Goal: Task Accomplishment & Management: Manage account settings

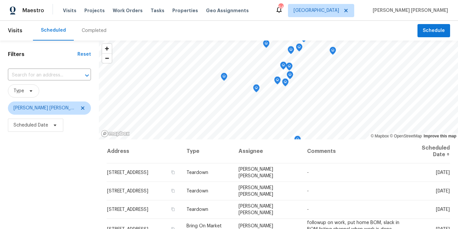
scroll to position [94, 0]
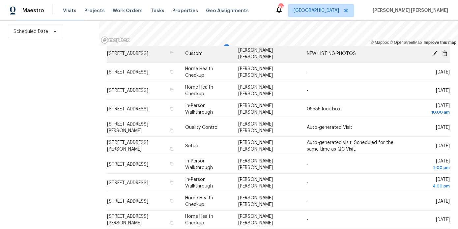
scroll to position [265, 0]
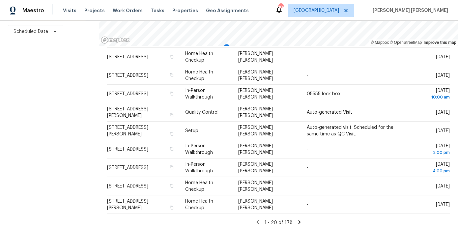
click at [297, 219] on icon at bounding box center [300, 222] width 6 height 6
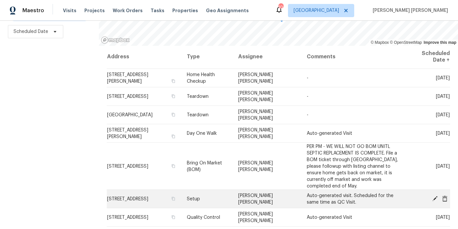
scroll to position [0, 0]
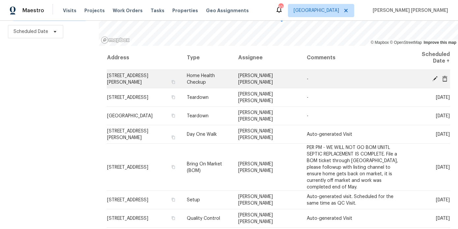
click at [444, 80] on icon at bounding box center [445, 79] width 6 height 6
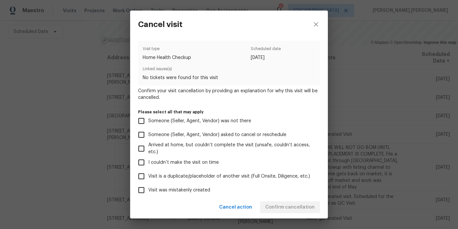
scroll to position [63, 0]
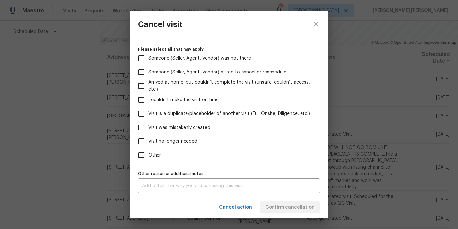
click at [152, 158] on span "Other" at bounding box center [154, 155] width 13 height 7
click at [148, 158] on input "Other" at bounding box center [142, 155] width 14 height 14
checkbox input "true"
click at [155, 182] on div "x Other reason or additional notes" at bounding box center [229, 185] width 182 height 15
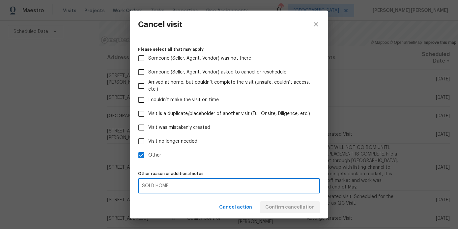
type textarea "SOLD HOME"
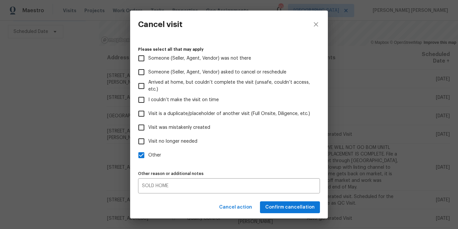
click at [195, 207] on div "Cancel action Confirm cancellation" at bounding box center [229, 207] width 198 height 23
click at [268, 206] on button "Confirm cancellation" at bounding box center [290, 207] width 60 height 12
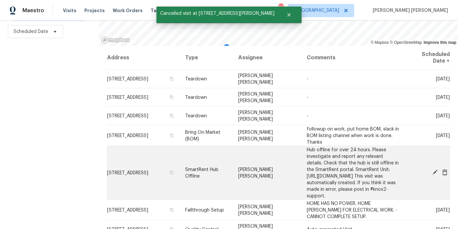
scroll to position [265, 0]
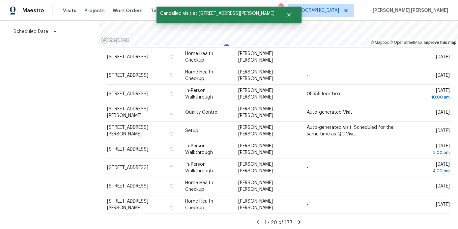
click at [298, 221] on icon at bounding box center [299, 222] width 2 height 4
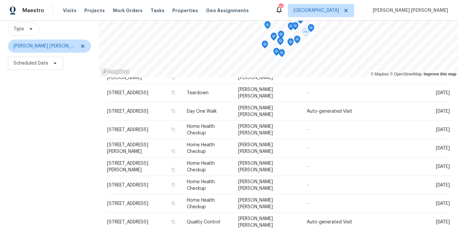
scroll to position [94, 0]
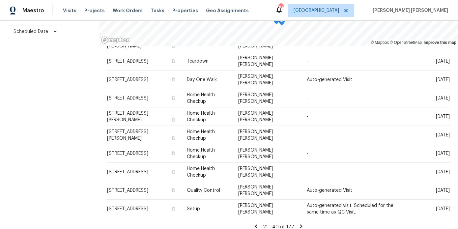
click at [255, 225] on icon at bounding box center [256, 227] width 2 height 4
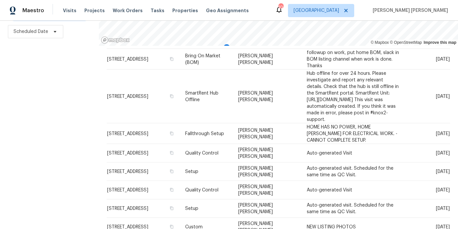
scroll to position [0, 0]
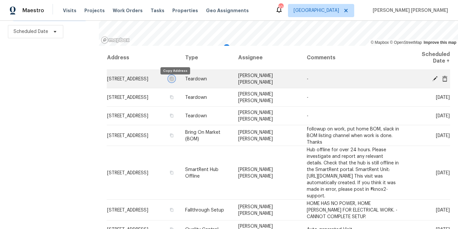
click at [173, 80] on icon "button" at bounding box center [171, 79] width 3 height 4
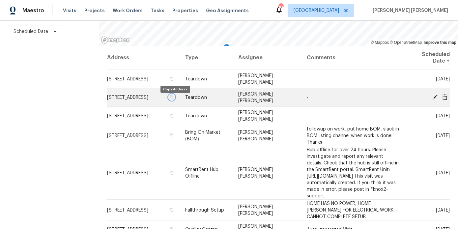
click at [174, 99] on icon "button" at bounding box center [172, 97] width 4 height 4
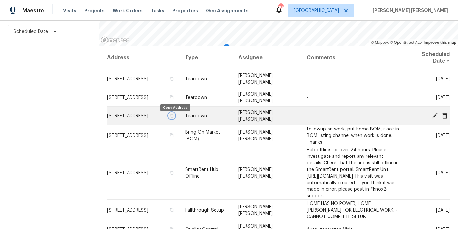
click at [174, 118] on icon "button" at bounding box center [172, 116] width 4 height 4
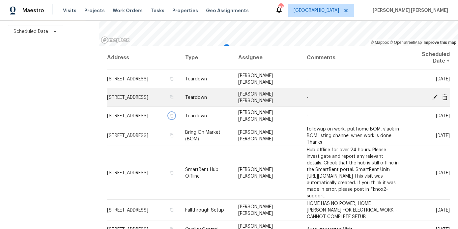
scroll to position [14, 0]
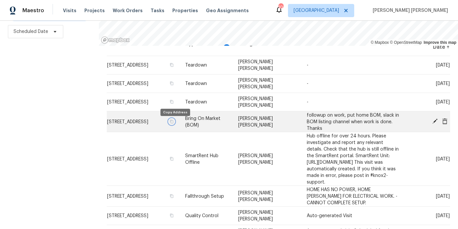
click at [174, 123] on icon "button" at bounding box center [172, 121] width 4 height 4
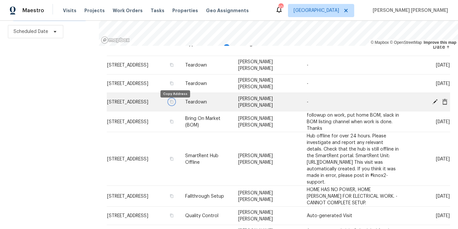
click at [175, 104] on button "button" at bounding box center [172, 102] width 6 height 6
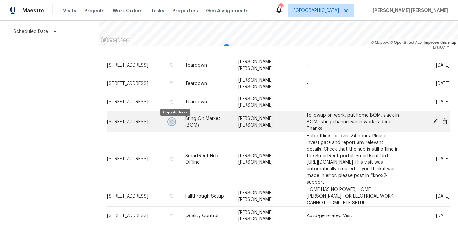
click at [173, 123] on icon "button" at bounding box center [171, 122] width 3 height 4
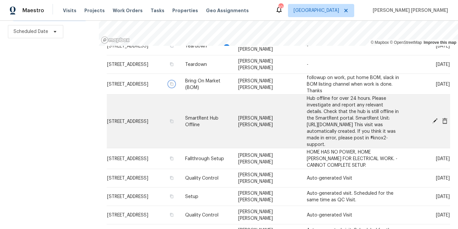
scroll to position [54, 0]
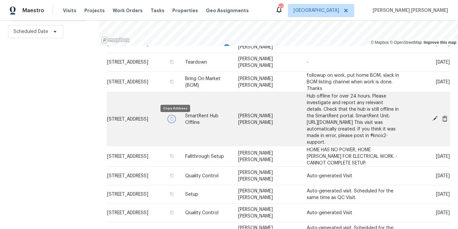
click at [174, 121] on icon "button" at bounding box center [171, 119] width 3 height 4
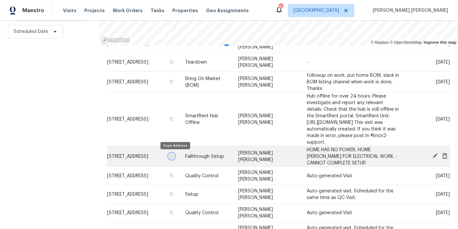
click at [173, 157] on icon "button" at bounding box center [171, 156] width 3 height 4
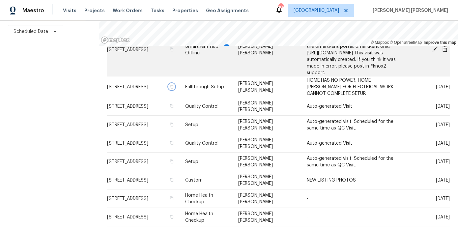
scroll to position [124, 0]
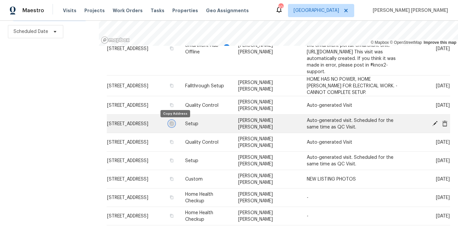
click at [174, 125] on icon "button" at bounding box center [171, 124] width 3 height 4
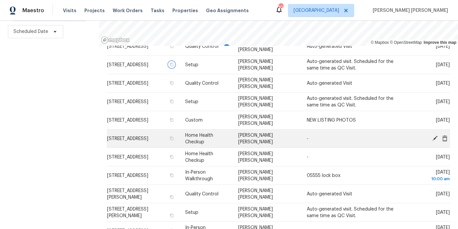
scroll to position [186, 0]
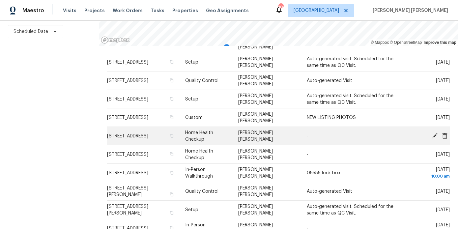
click at [435, 133] on icon at bounding box center [435, 136] width 6 height 6
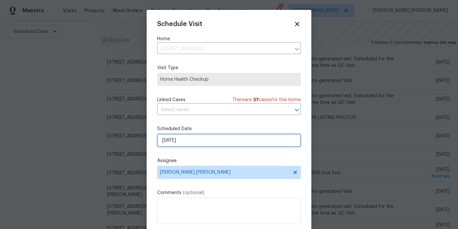
click at [175, 139] on input "8/11/2025" at bounding box center [229, 140] width 144 height 13
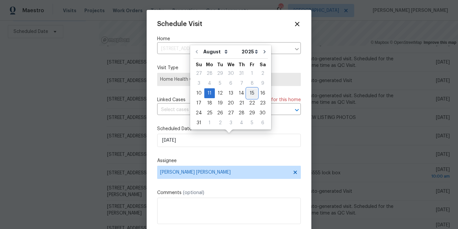
click at [250, 95] on div "15" at bounding box center [252, 93] width 11 height 9
type input "8/15/2025"
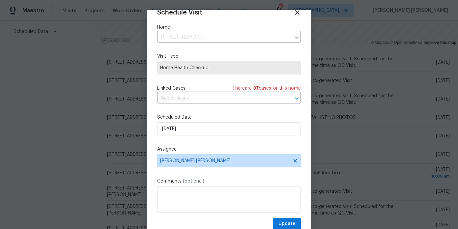
scroll to position [21, 0]
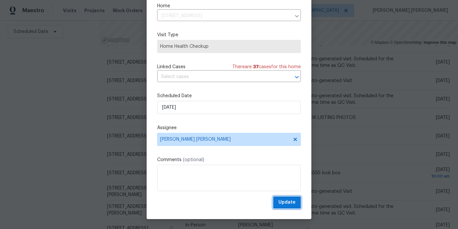
click at [286, 208] on button "Update" at bounding box center [287, 203] width 28 height 12
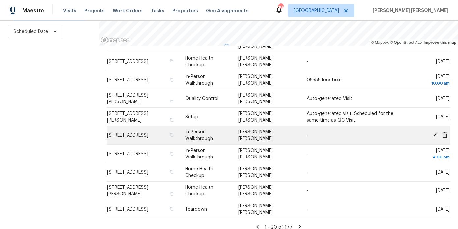
scroll to position [265, 0]
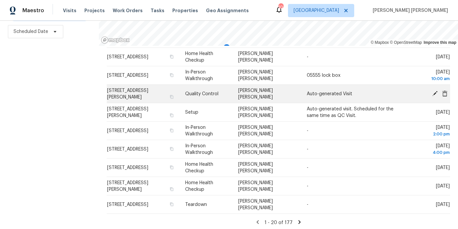
click at [434, 91] on icon at bounding box center [435, 93] width 5 height 5
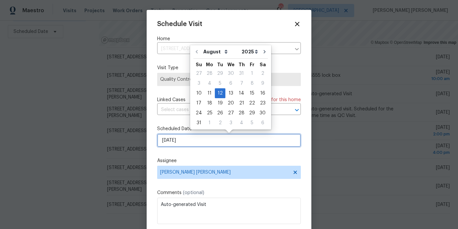
click at [210, 142] on input "8/12/2025" at bounding box center [229, 140] width 144 height 13
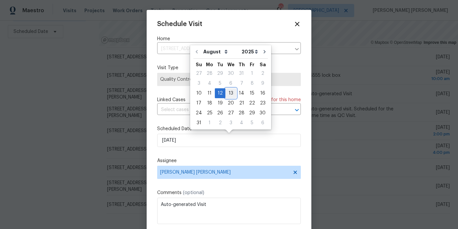
click at [233, 92] on div "13" at bounding box center [231, 93] width 11 height 9
type input "8/13/2025"
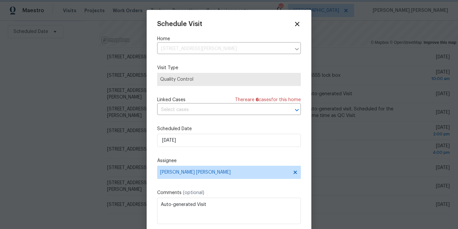
scroll to position [12, 0]
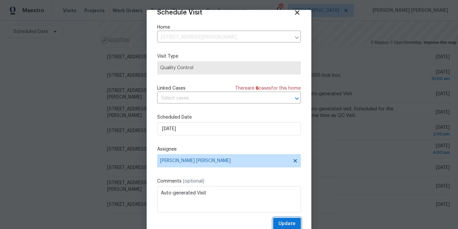
click at [285, 222] on span "Update" at bounding box center [287, 224] width 17 height 8
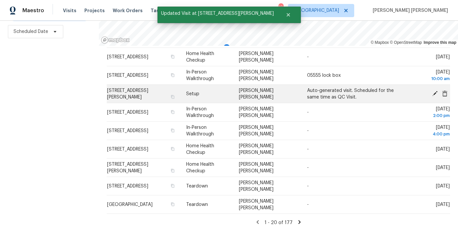
click at [434, 90] on icon at bounding box center [435, 93] width 6 height 6
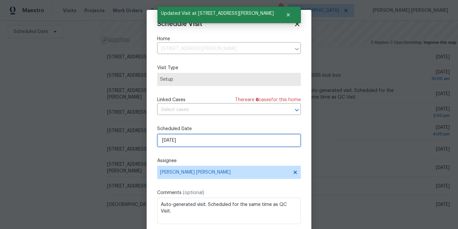
click at [249, 144] on input "8/12/2025" at bounding box center [229, 140] width 144 height 13
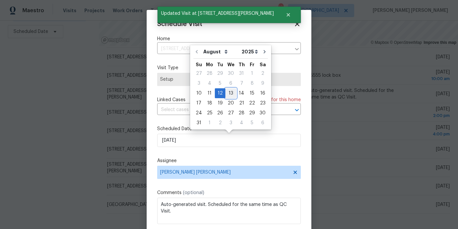
click at [228, 94] on div "13" at bounding box center [231, 93] width 11 height 9
type input "8/13/2025"
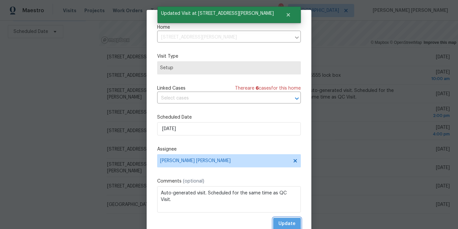
click at [281, 222] on span "Update" at bounding box center [287, 224] width 17 height 8
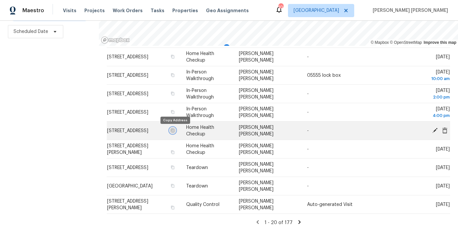
click at [175, 131] on icon "button" at bounding box center [173, 131] width 4 height 4
click at [444, 130] on icon at bounding box center [445, 130] width 5 height 6
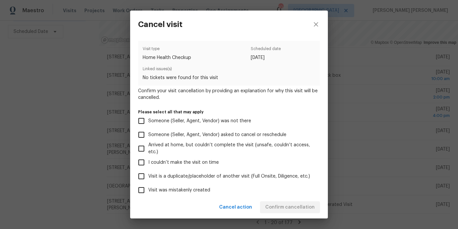
scroll to position [63, 0]
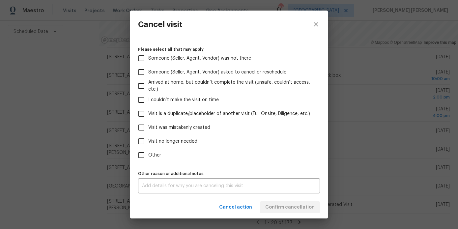
click at [158, 157] on span "Other" at bounding box center [154, 155] width 13 height 7
click at [148, 157] on input "Other" at bounding box center [142, 155] width 14 height 14
checkbox input "true"
click at [161, 184] on textarea at bounding box center [229, 186] width 174 height 5
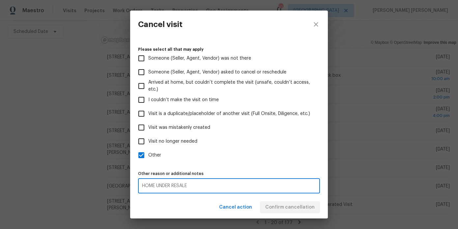
type textarea "HOME UNDER RESALE"
click at [198, 207] on div "Cancel action Confirm cancellation" at bounding box center [229, 207] width 198 height 23
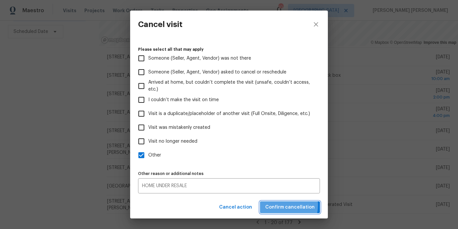
click at [276, 205] on span "Confirm cancellation" at bounding box center [289, 207] width 49 height 8
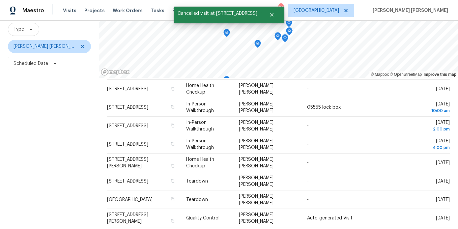
scroll to position [94, 0]
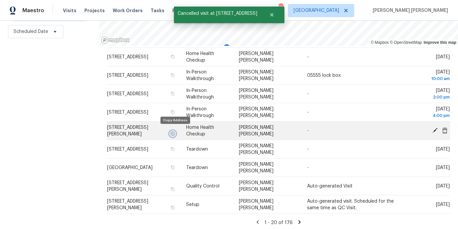
click at [175, 133] on icon "button" at bounding box center [173, 134] width 4 height 4
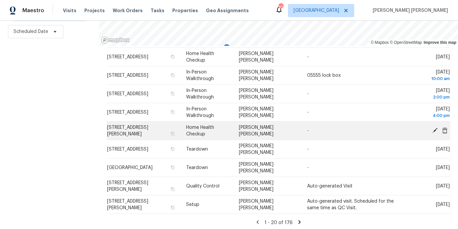
click at [443, 127] on icon at bounding box center [445, 130] width 5 height 6
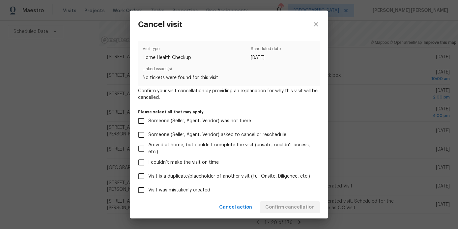
click at [351, 147] on div "Cancel visit Visit type Home Health Checkup Scheduled date 8/12/2025 Linked iss…" at bounding box center [229, 114] width 458 height 229
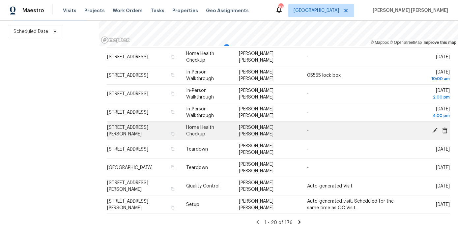
click at [444, 129] on icon at bounding box center [445, 130] width 5 height 6
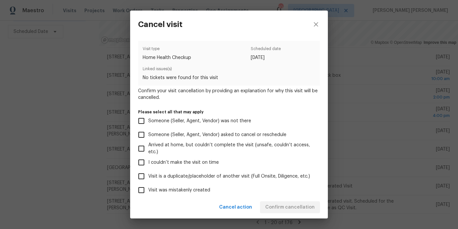
scroll to position [63, 0]
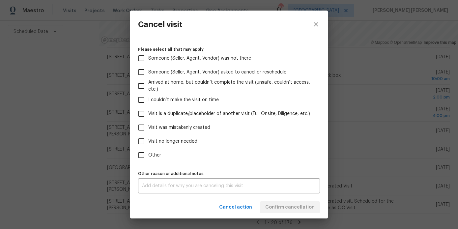
click at [149, 155] on span "Other" at bounding box center [154, 155] width 13 height 7
click at [148, 155] on input "Other" at bounding box center [142, 155] width 14 height 14
checkbox input "true"
click at [163, 184] on textarea at bounding box center [229, 186] width 174 height 5
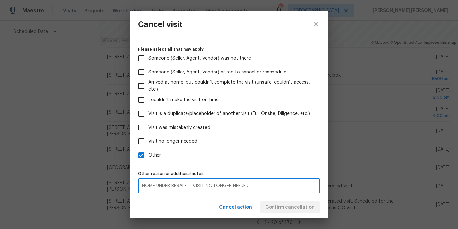
type textarea "HOME UNDER RESALE -- VISIT NO LONGER NEEDED"
click at [150, 212] on div "Cancel action Confirm cancellation" at bounding box center [229, 207] width 198 height 23
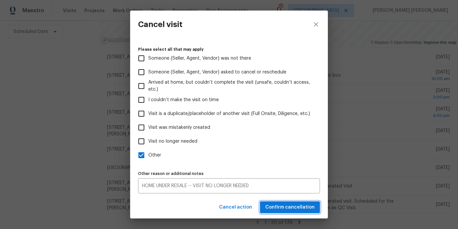
click at [281, 206] on span "Confirm cancellation" at bounding box center [289, 207] width 49 height 8
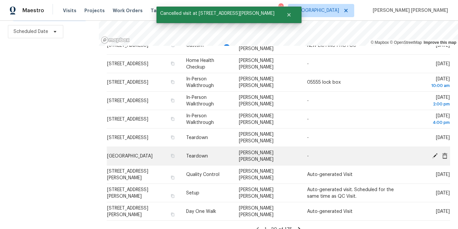
scroll to position [258, 0]
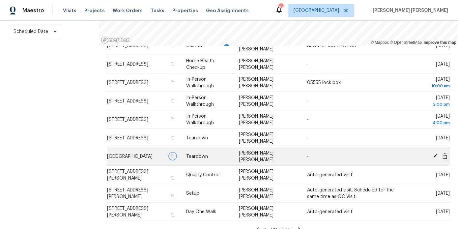
click at [175, 157] on icon "button" at bounding box center [173, 156] width 4 height 4
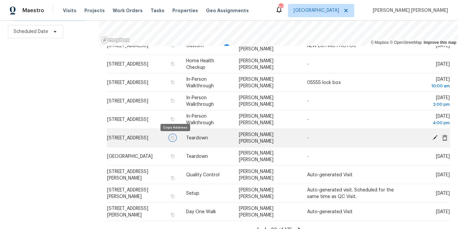
click at [175, 138] on icon "button" at bounding box center [172, 138] width 3 height 4
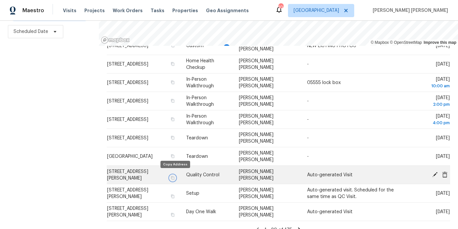
click at [174, 176] on icon "button" at bounding box center [173, 178] width 4 height 4
click at [175, 176] on icon "button" at bounding box center [173, 178] width 4 height 4
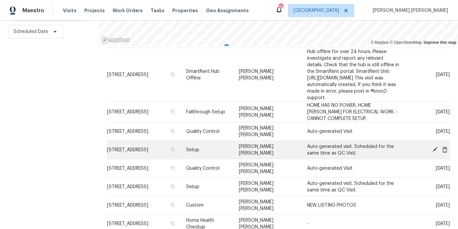
scroll to position [96, 0]
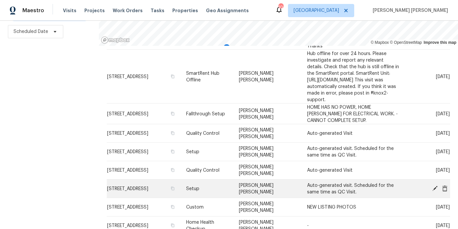
click at [445, 185] on icon at bounding box center [445, 188] width 5 height 6
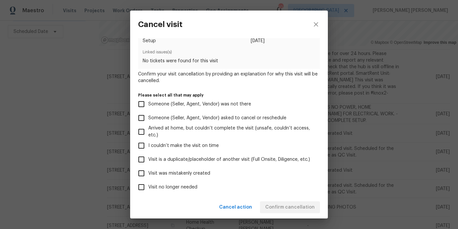
scroll to position [44, 0]
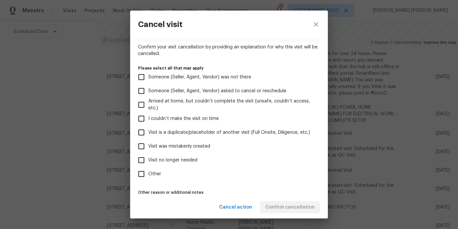
click at [179, 144] on span "Visit was mistakenly created" at bounding box center [179, 146] width 62 height 7
click at [148, 144] on input "Visit was mistakenly created" at bounding box center [142, 146] width 14 height 14
checkbox input "true"
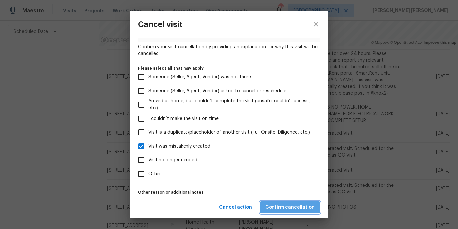
click at [293, 206] on span "Confirm cancellation" at bounding box center [289, 207] width 49 height 8
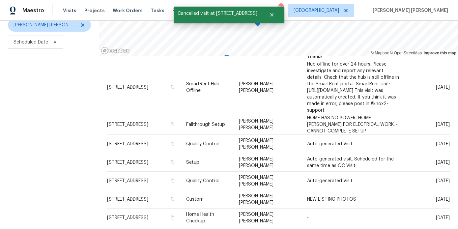
scroll to position [94, 0]
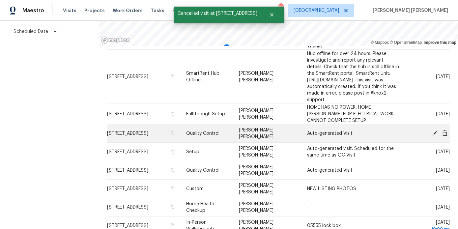
click at [446, 130] on icon at bounding box center [445, 133] width 5 height 6
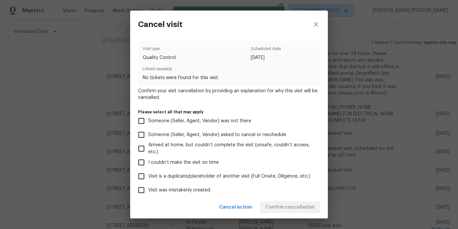
click at [182, 187] on span "Visit was mistakenly created" at bounding box center [179, 190] width 62 height 7
click at [148, 187] on input "Visit was mistakenly created" at bounding box center [142, 190] width 14 height 14
checkbox input "true"
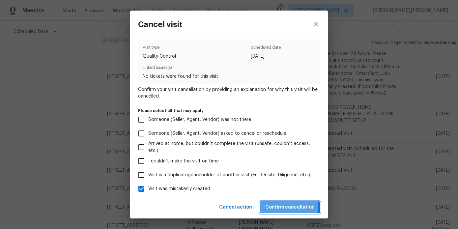
click at [285, 204] on span "Confirm cancellation" at bounding box center [289, 207] width 49 height 8
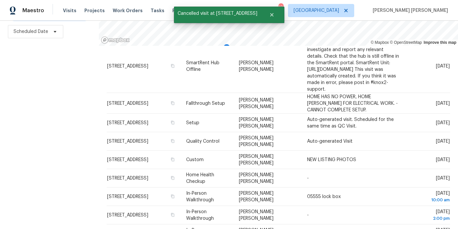
scroll to position [287, 0]
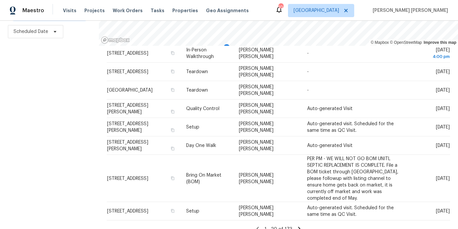
click at [298, 227] on icon at bounding box center [299, 229] width 2 height 4
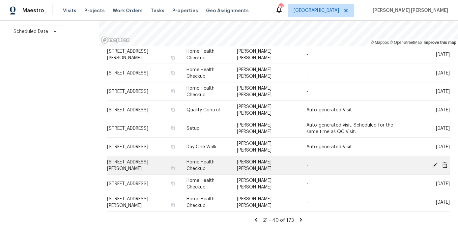
scroll to position [0, 0]
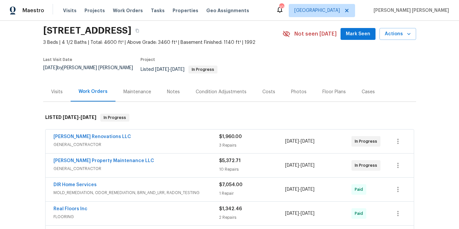
scroll to position [36, 0]
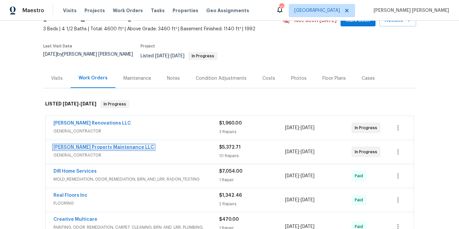
click at [94, 145] on link "Glen Property Maintenance LLC" at bounding box center [103, 147] width 101 height 5
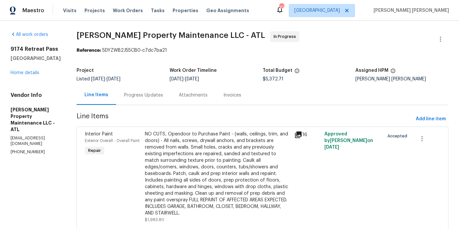
click at [137, 99] on div "Progress Updates" at bounding box center [143, 94] width 55 height 19
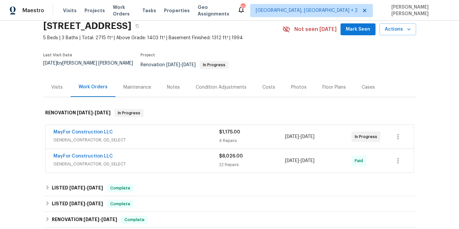
scroll to position [30, 0]
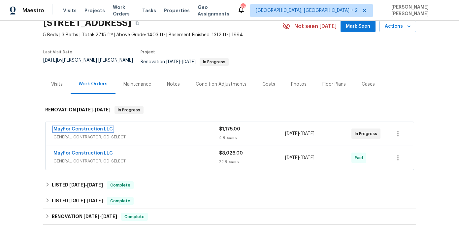
click at [91, 127] on link "MayFor Construction LLC" at bounding box center [82, 129] width 59 height 5
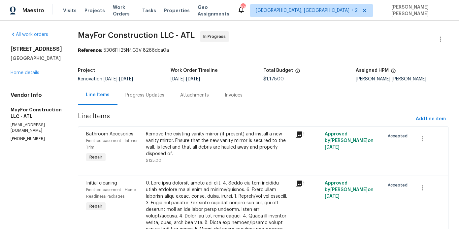
click at [164, 96] on div "Progress Updates" at bounding box center [144, 95] width 39 height 7
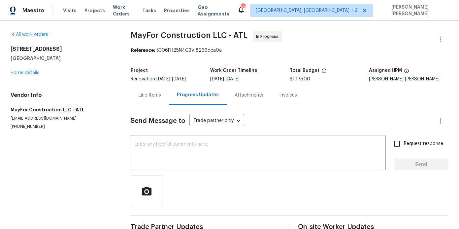
scroll to position [75, 0]
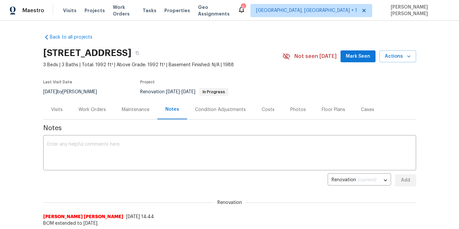
click at [94, 114] on div "Work Orders" at bounding box center [92, 109] width 43 height 19
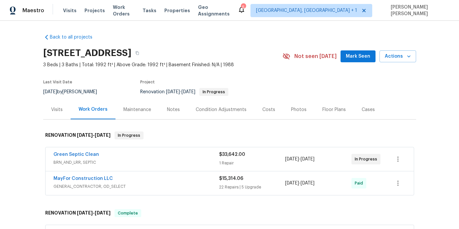
scroll to position [33, 0]
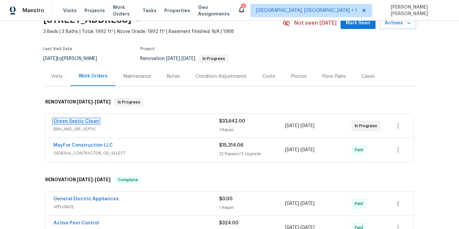
click at [87, 122] on link "Green Septic Clean" at bounding box center [76, 121] width 46 height 5
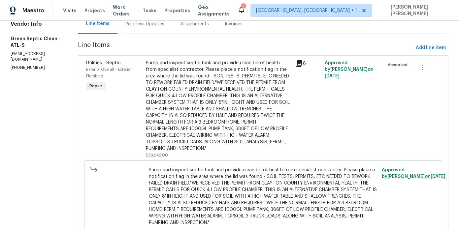
click at [150, 25] on div "Progress Updates" at bounding box center [144, 24] width 39 height 7
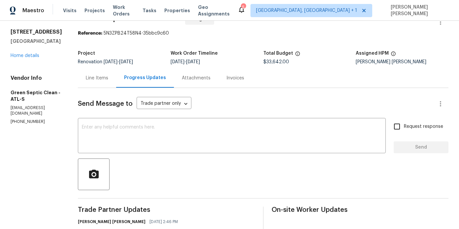
scroll to position [71, 0]
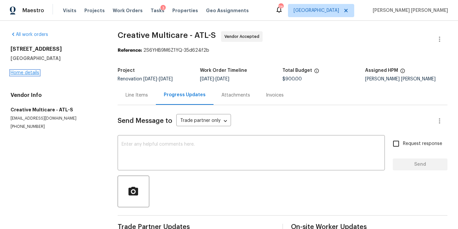
click at [33, 71] on link "Home details" at bounding box center [25, 73] width 29 height 5
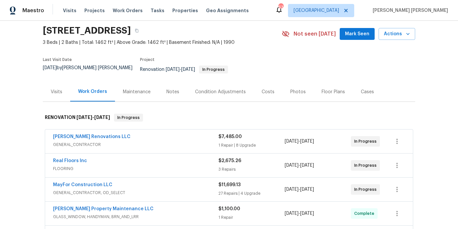
scroll to position [25, 0]
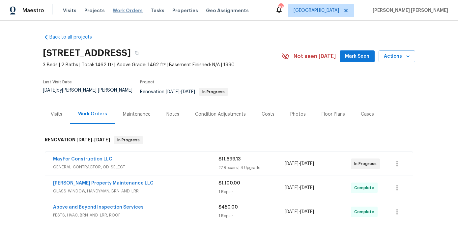
scroll to position [30, 0]
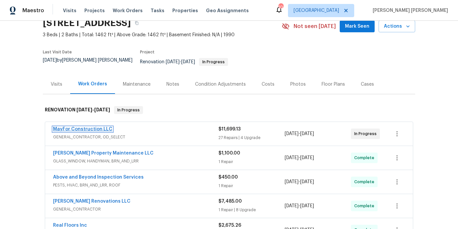
click at [71, 127] on link "MayFor Construction LLC" at bounding box center [82, 129] width 59 height 5
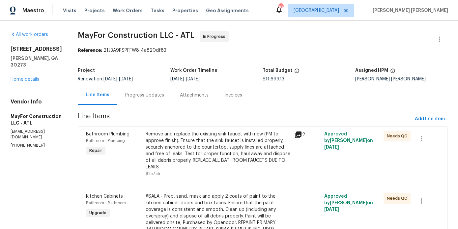
click at [164, 99] on div "Progress Updates" at bounding box center [144, 94] width 55 height 19
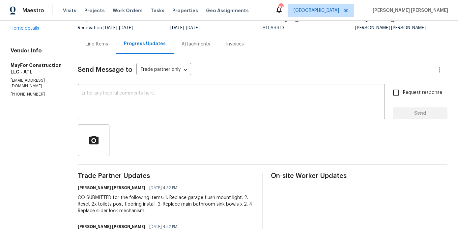
scroll to position [48, 0]
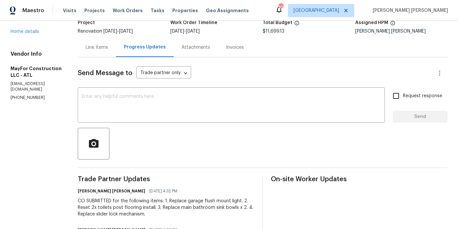
click at [110, 43] on div "Line Items" at bounding box center [97, 47] width 38 height 19
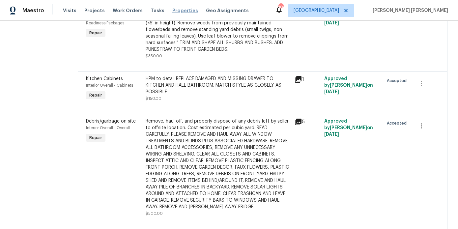
scroll to position [1724, 0]
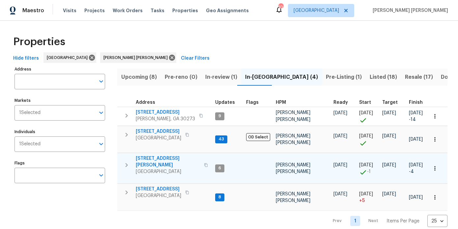
click at [176, 159] on span "[STREET_ADDRESS][PERSON_NAME]" at bounding box center [168, 161] width 64 height 13
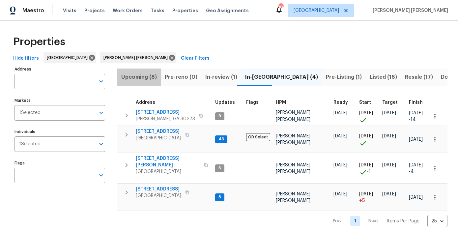
click at [143, 73] on span "Upcoming (8)" at bounding box center [139, 77] width 36 height 9
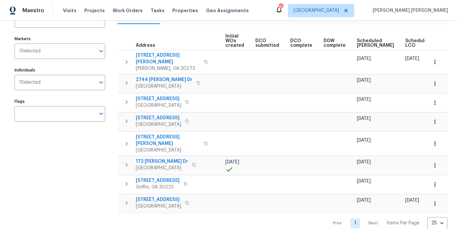
scroll to position [0, 89]
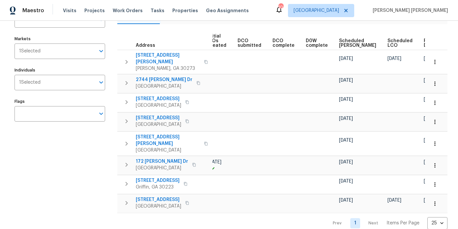
click at [398, 45] on th "Scheduled LCO" at bounding box center [403, 41] width 36 height 18
click at [424, 44] on span "Ready Date" at bounding box center [431, 43] width 15 height 9
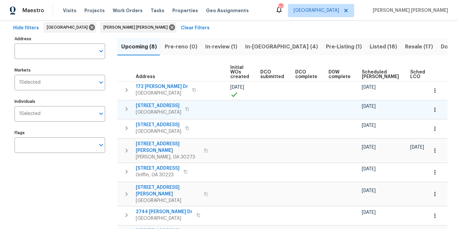
scroll to position [0, 97]
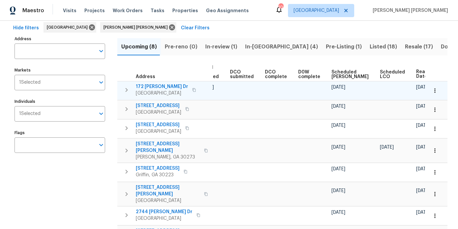
click at [439, 88] on button "button" at bounding box center [435, 90] width 15 height 15
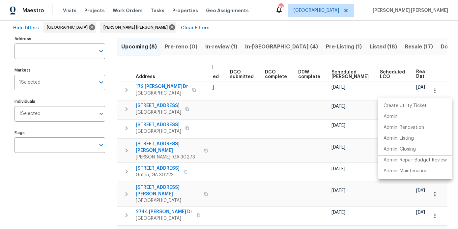
click at [412, 148] on p "Admin: Closing" at bounding box center [400, 149] width 32 height 7
click at [293, 25] on div at bounding box center [229, 114] width 458 height 229
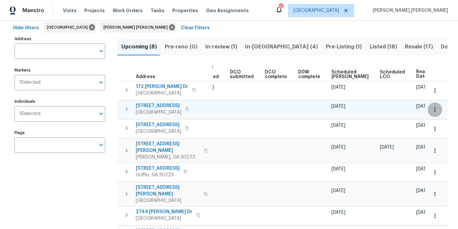
click at [433, 111] on icon "button" at bounding box center [435, 110] width 7 height 7
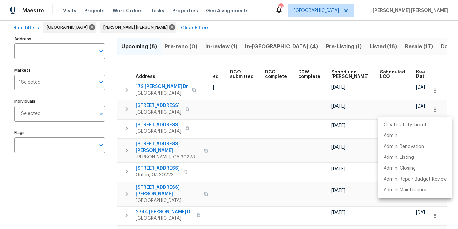
click at [415, 170] on p "Admin: Closing" at bounding box center [400, 168] width 32 height 7
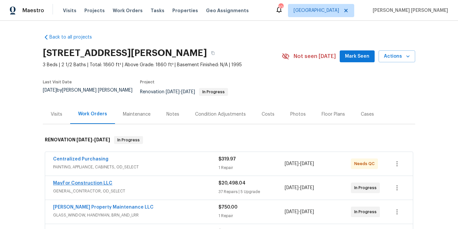
scroll to position [42, 0]
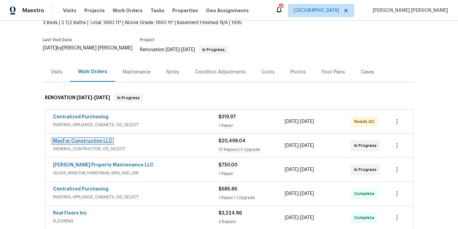
click at [96, 139] on link "MayFor Construction LLC" at bounding box center [82, 141] width 59 height 5
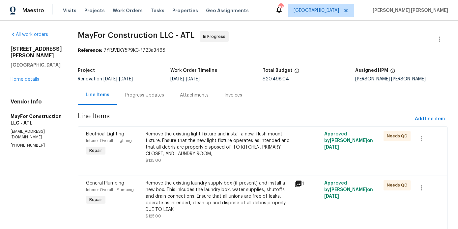
click at [156, 98] on div "Progress Updates" at bounding box center [144, 95] width 39 height 7
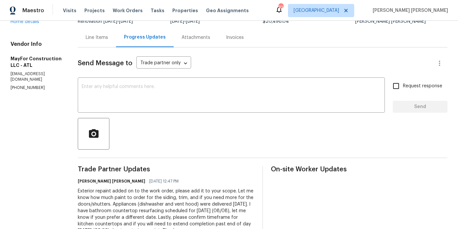
scroll to position [54, 0]
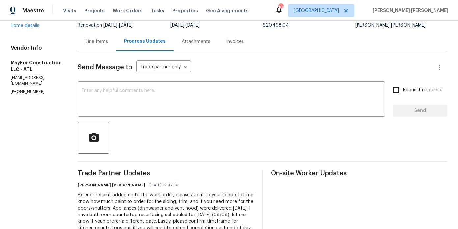
click at [114, 46] on div "Line Items" at bounding box center [97, 41] width 38 height 19
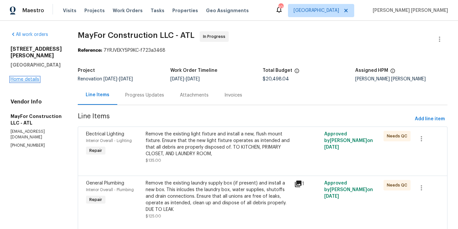
click at [30, 77] on link "Home details" at bounding box center [25, 79] width 29 height 5
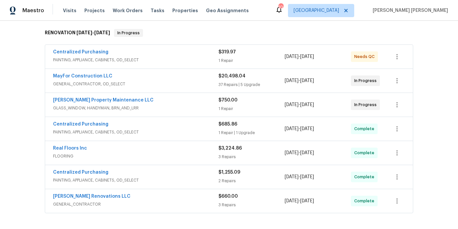
scroll to position [66, 0]
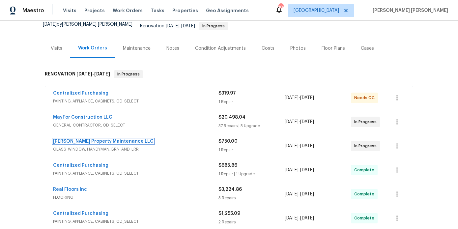
click at [104, 139] on link "Glen Property Maintenance LLC" at bounding box center [103, 141] width 101 height 5
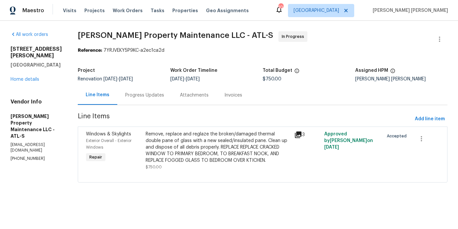
click at [157, 94] on div "Progress Updates" at bounding box center [144, 95] width 39 height 7
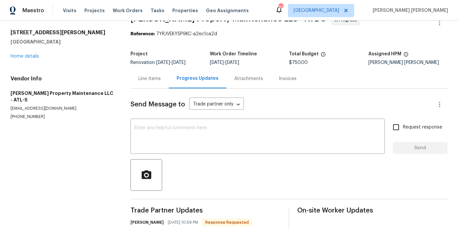
scroll to position [2, 0]
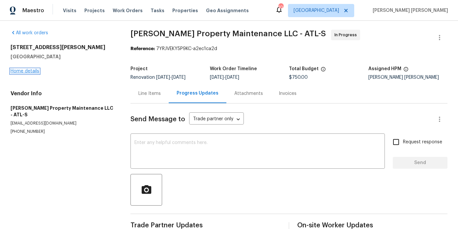
click at [32, 71] on link "Home details" at bounding box center [25, 71] width 29 height 5
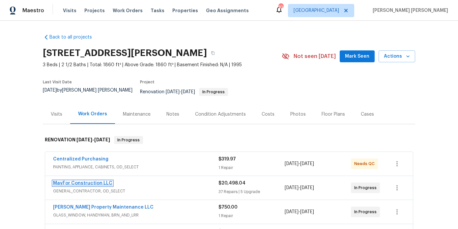
click at [73, 181] on link "MayFor Construction LLC" at bounding box center [82, 183] width 59 height 5
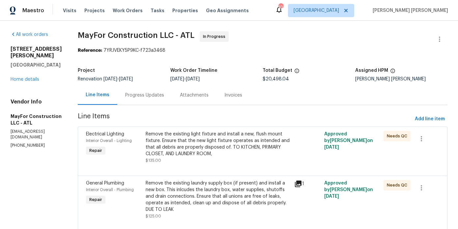
click at [163, 103] on div "Progress Updates" at bounding box center [144, 94] width 55 height 19
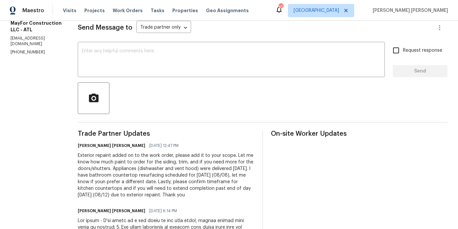
scroll to position [93, 0]
